Goal: Task Accomplishment & Management: Manage account settings

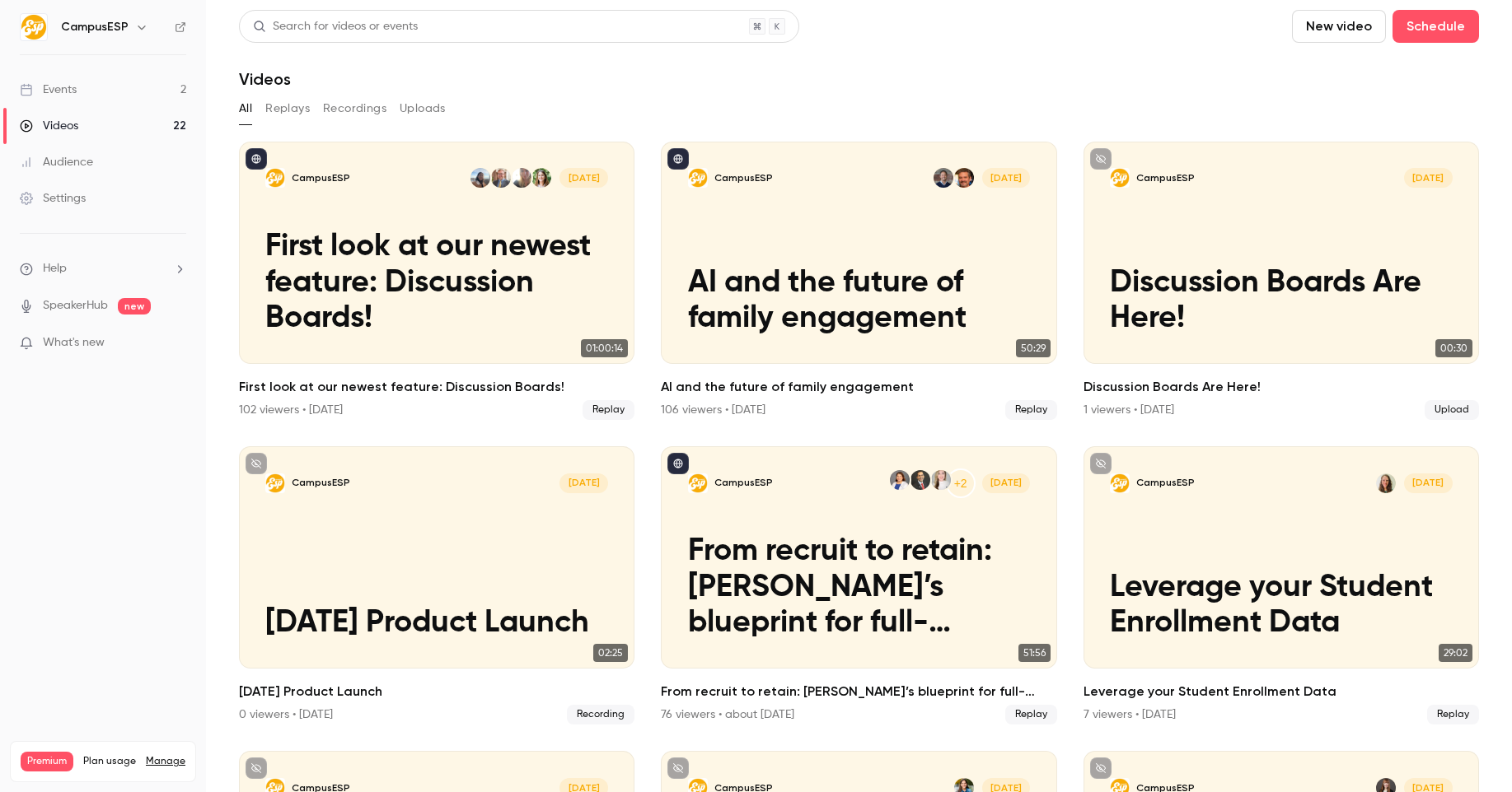
click at [92, 93] on link "Events 2" at bounding box center [103, 90] width 206 height 36
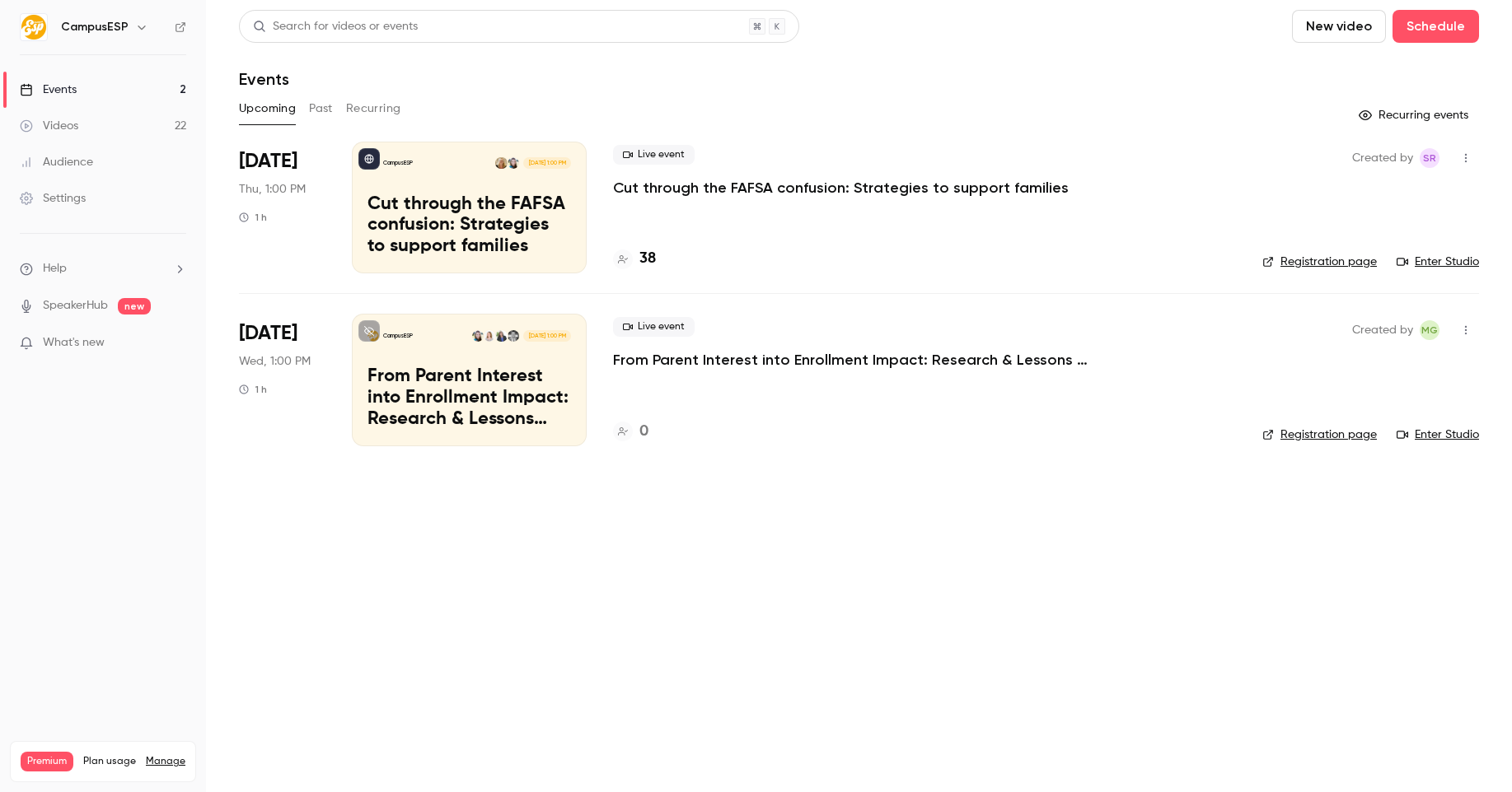
click at [434, 235] on p "Cut through the FAFSA confusion: Strategies to support families" at bounding box center [469, 226] width 204 height 64
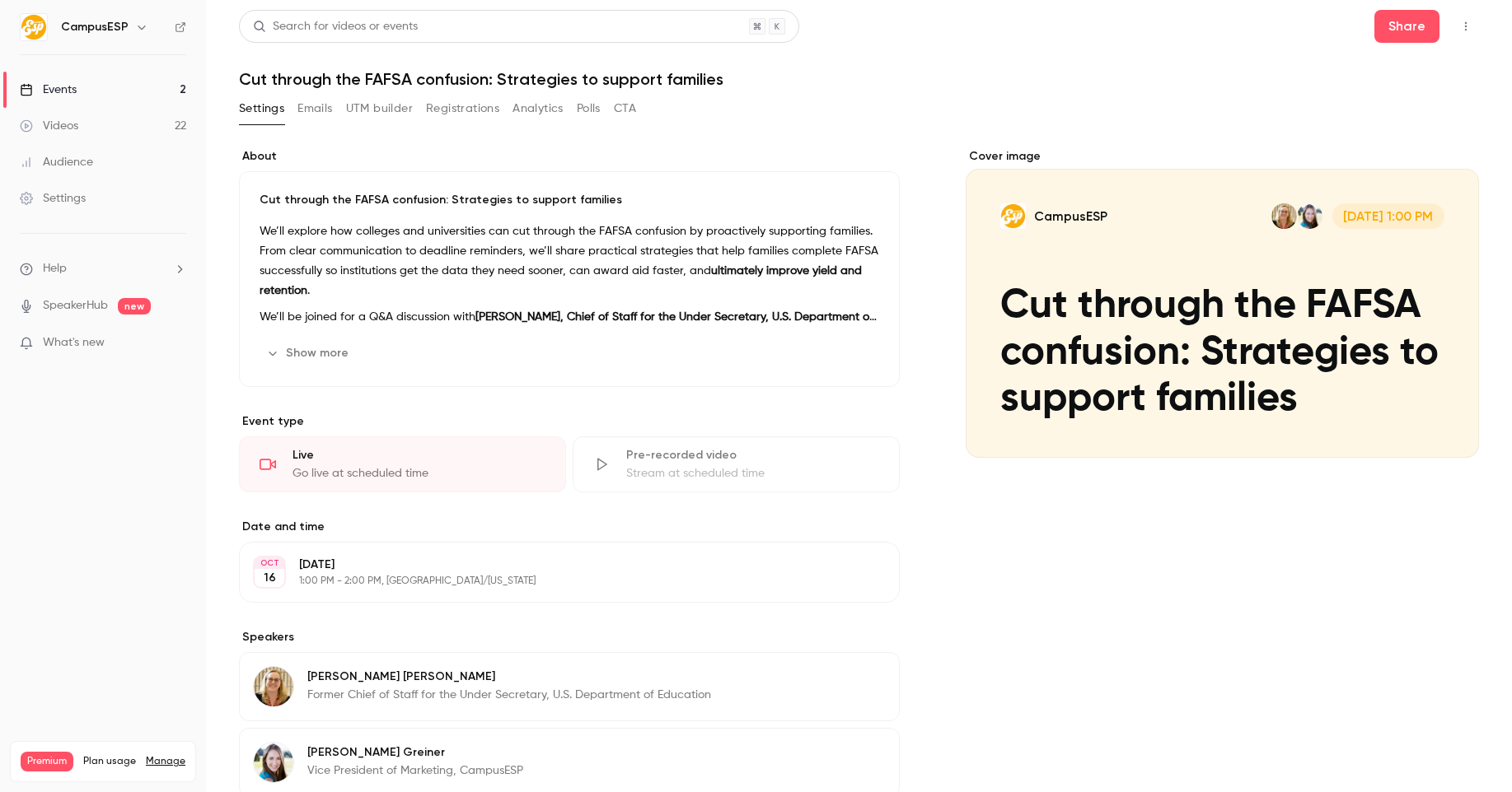
click at [449, 107] on button "Registrations" at bounding box center [462, 109] width 73 height 26
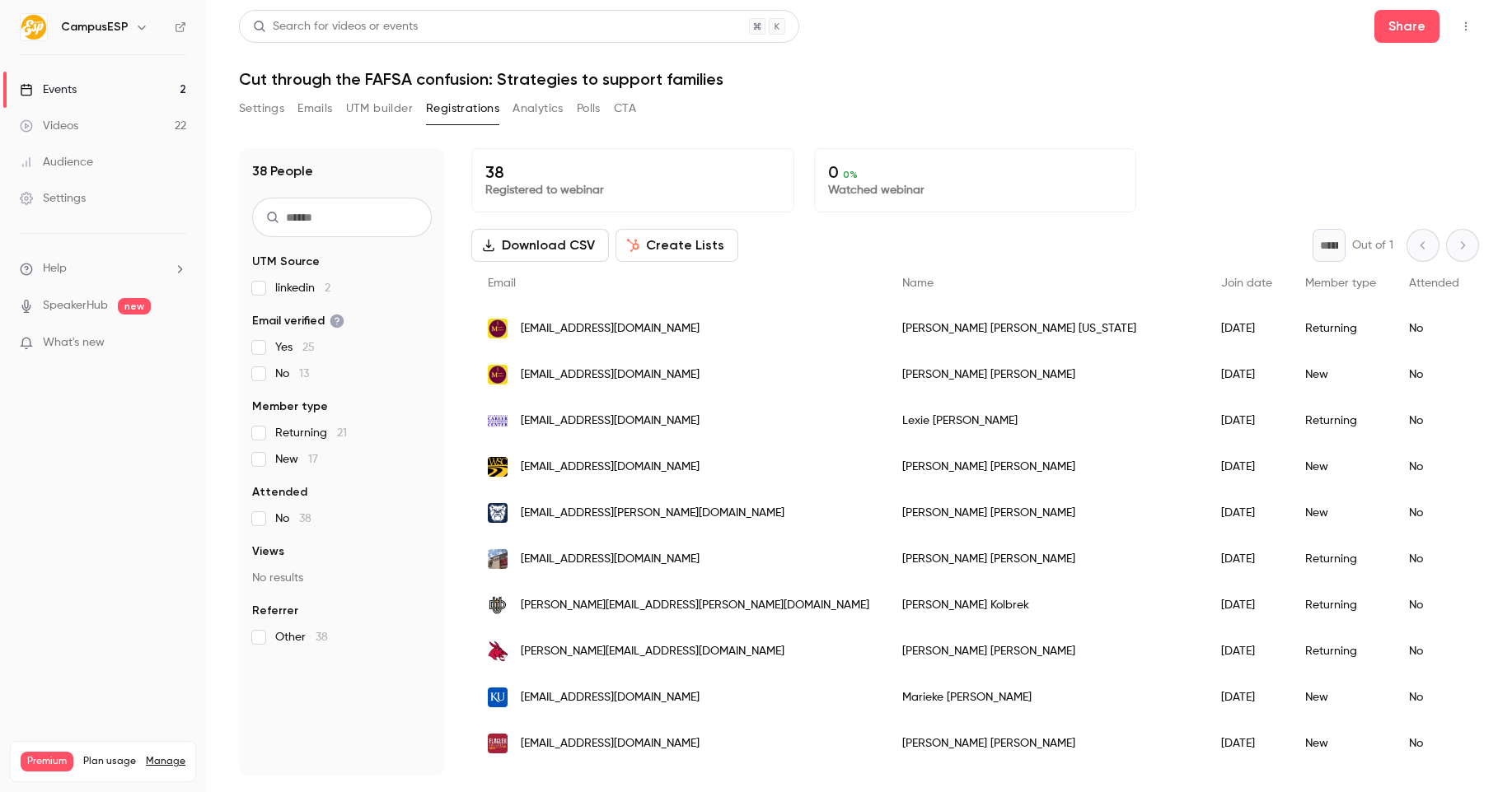
click at [664, 252] on button "Create Lists" at bounding box center [677, 245] width 123 height 33
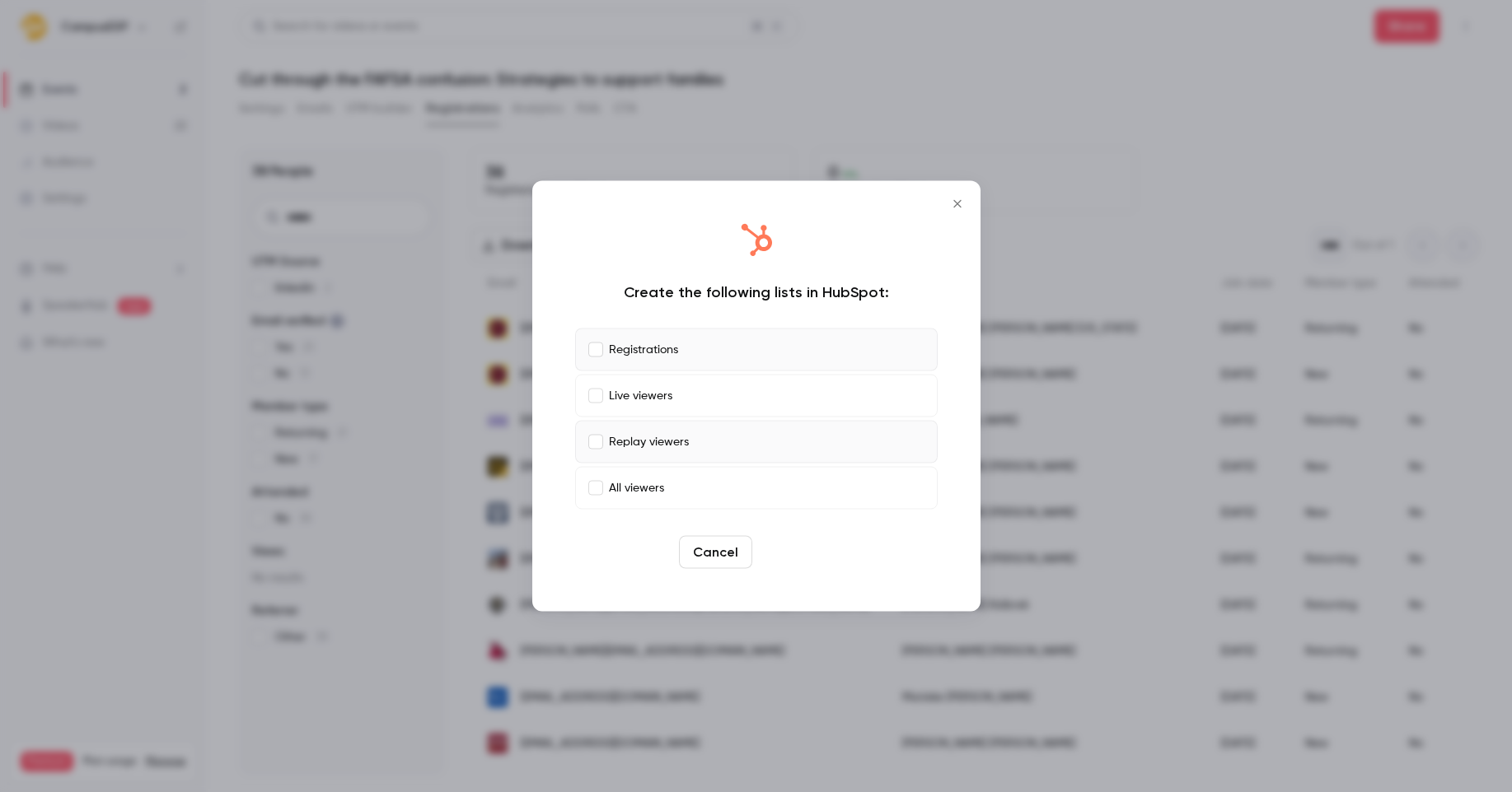
click at [805, 557] on button "Create" at bounding box center [795, 552] width 74 height 33
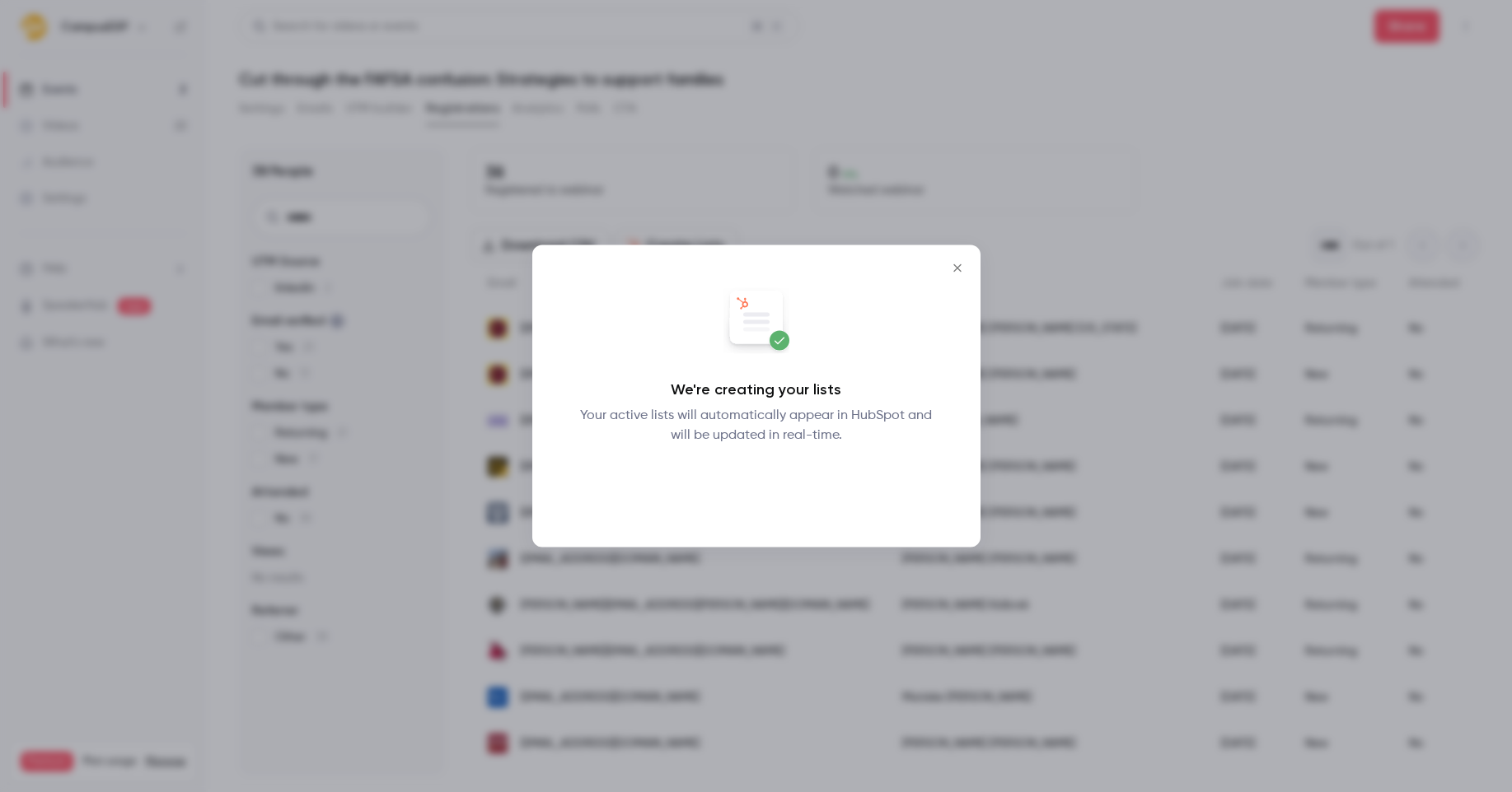
click at [758, 479] on button "Okay" at bounding box center [756, 488] width 60 height 33
